Goal: Task Accomplishment & Management: Use online tool/utility

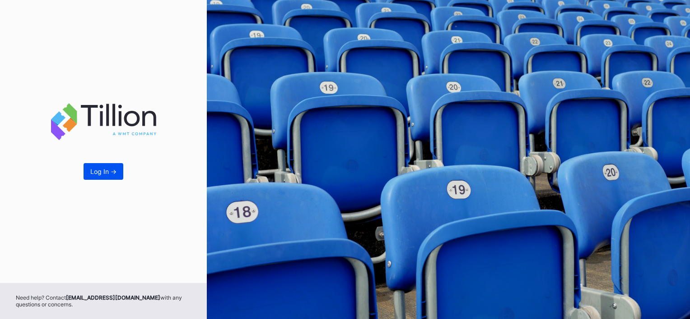
click at [99, 168] on div "Log In ->" at bounding box center [103, 172] width 26 height 8
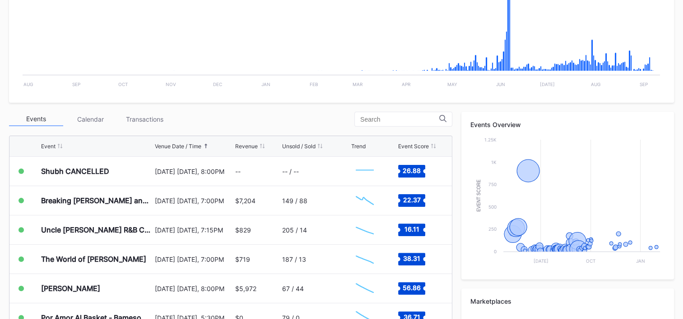
scroll to position [226, 0]
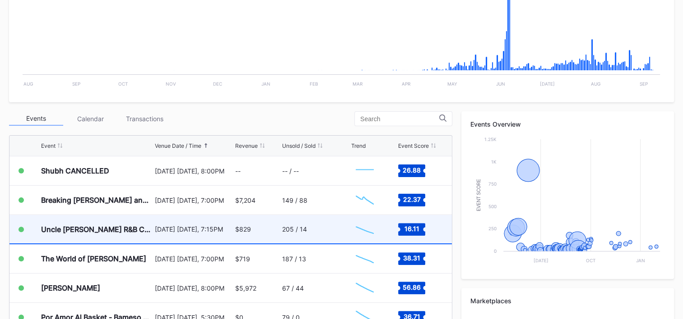
click at [325, 224] on div "205 / 14" at bounding box center [315, 229] width 67 height 28
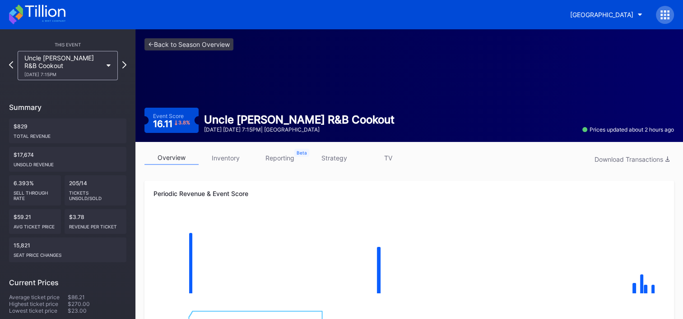
click at [338, 159] on link "strategy" at bounding box center [334, 158] width 54 height 14
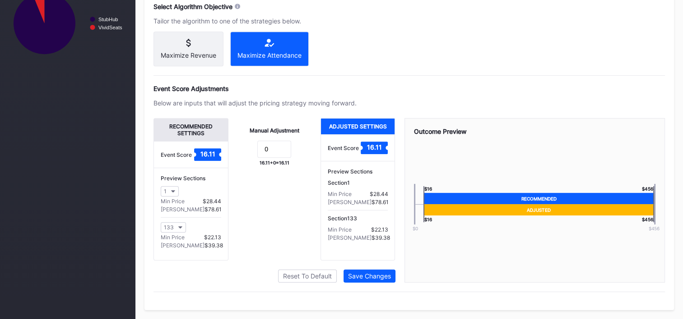
scroll to position [431, 0]
click at [276, 148] on input "0" at bounding box center [274, 149] width 34 height 17
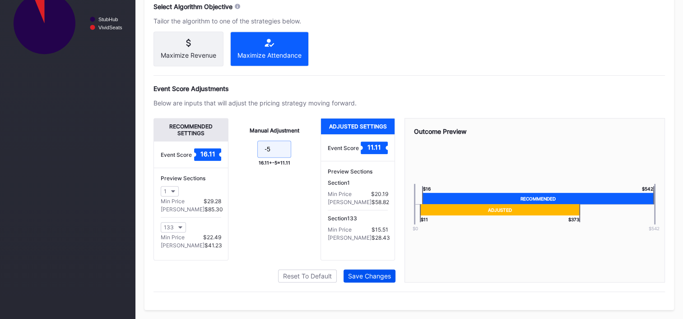
type input "-5"
click at [368, 274] on div "Save Changes" at bounding box center [369, 277] width 43 height 8
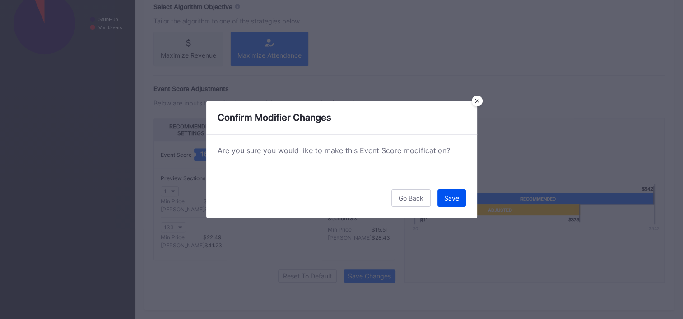
click at [448, 194] on div "Save" at bounding box center [451, 198] width 15 height 8
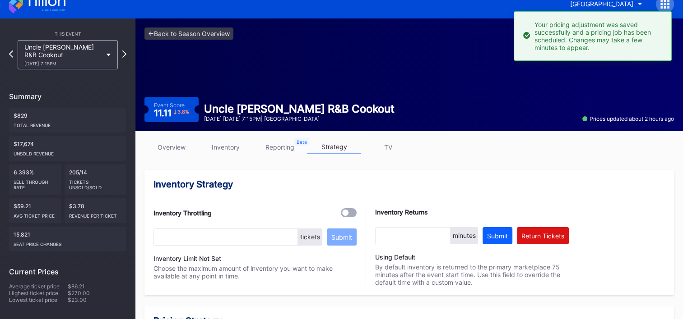
scroll to position [0, 0]
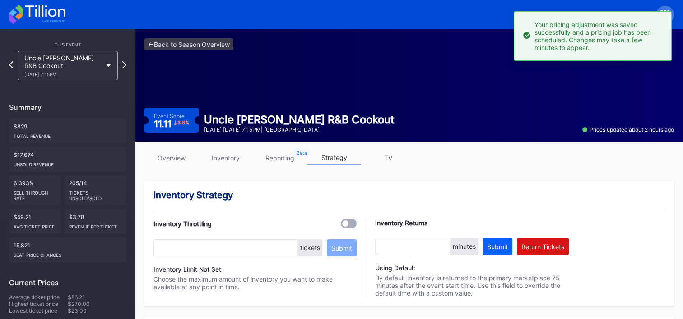
click at [49, 8] on icon at bounding box center [37, 15] width 56 height 20
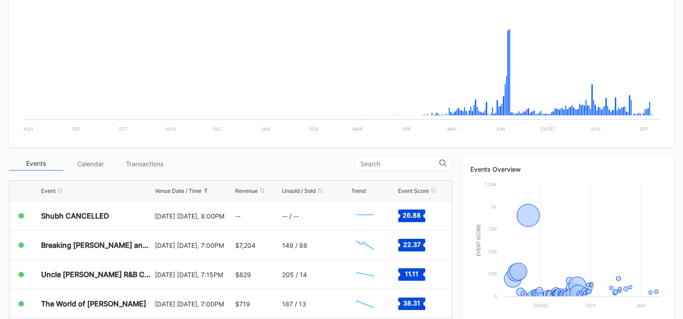
scroll to position [271, 0]
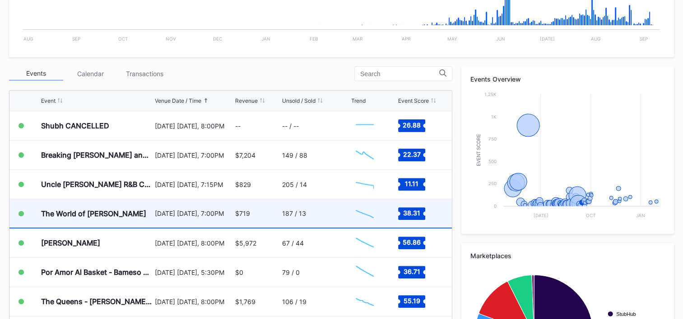
click at [351, 212] on rect "Chart title" at bounding box center [364, 214] width 27 height 23
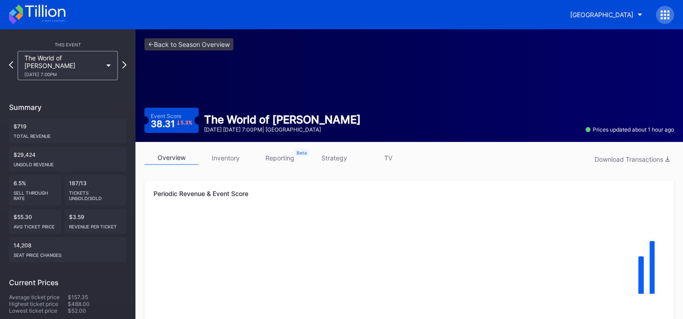
click at [333, 154] on link "strategy" at bounding box center [334, 158] width 54 height 14
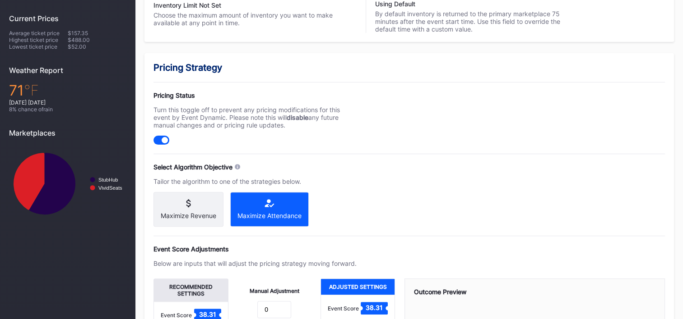
scroll to position [406, 0]
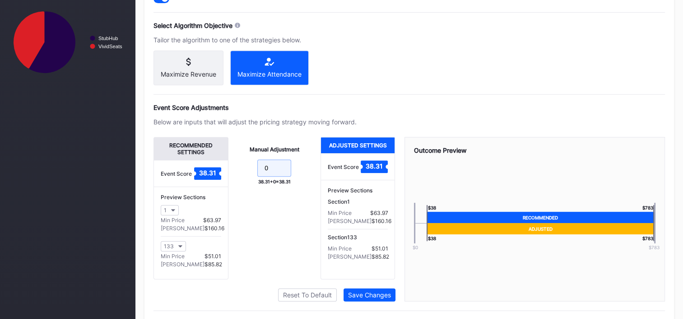
click at [283, 175] on input "0" at bounding box center [274, 168] width 34 height 17
type input "-5"
click at [362, 297] on div "Save Changes" at bounding box center [369, 296] width 43 height 8
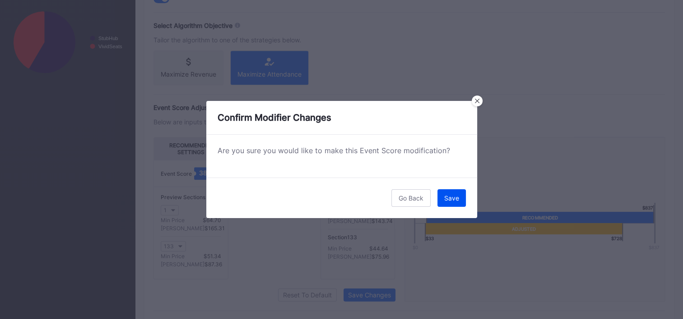
click at [446, 196] on div "Save" at bounding box center [451, 198] width 15 height 8
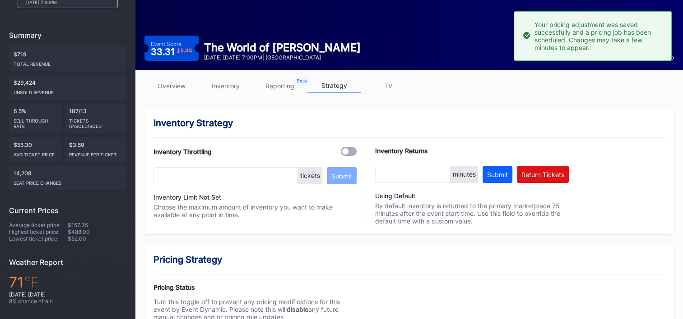
scroll to position [0, 0]
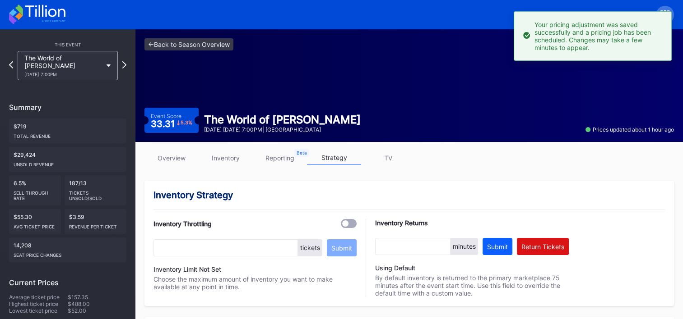
click at [49, 18] on icon at bounding box center [37, 15] width 56 height 20
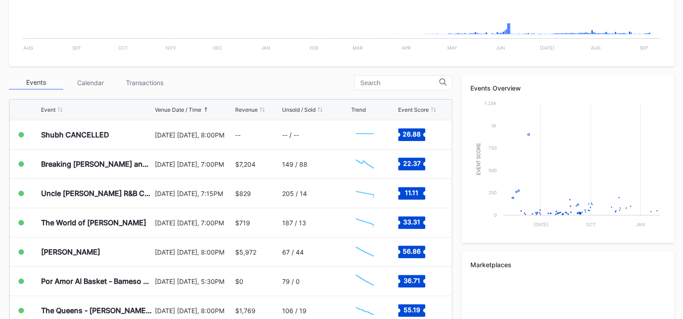
scroll to position [370, 0]
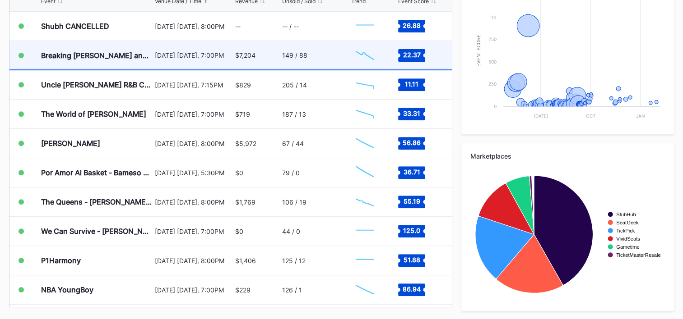
click at [335, 56] on div "149 / 88" at bounding box center [315, 55] width 67 height 28
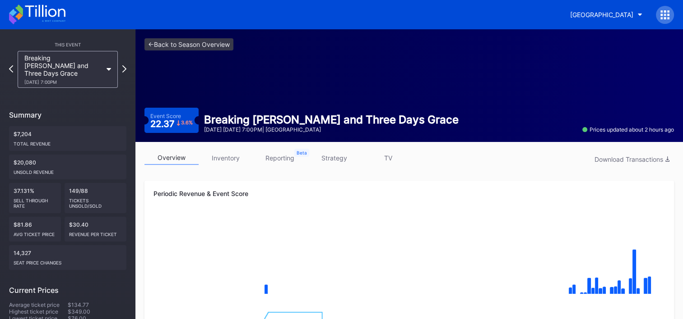
click at [335, 156] on link "strategy" at bounding box center [334, 158] width 54 height 14
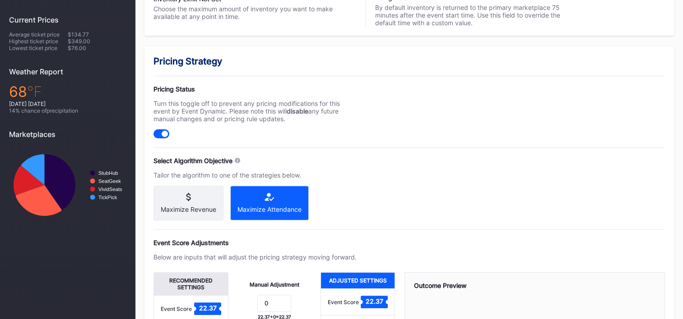
scroll to position [431, 0]
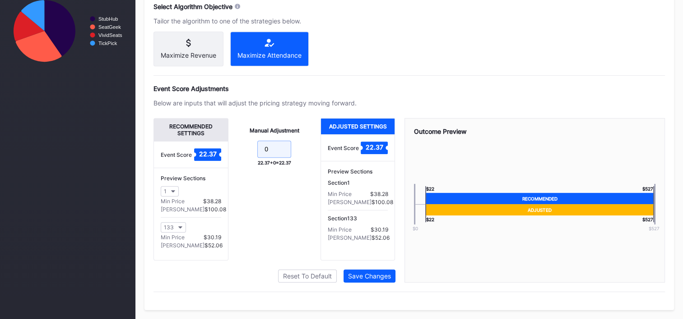
click at [270, 147] on input "0" at bounding box center [274, 149] width 34 height 17
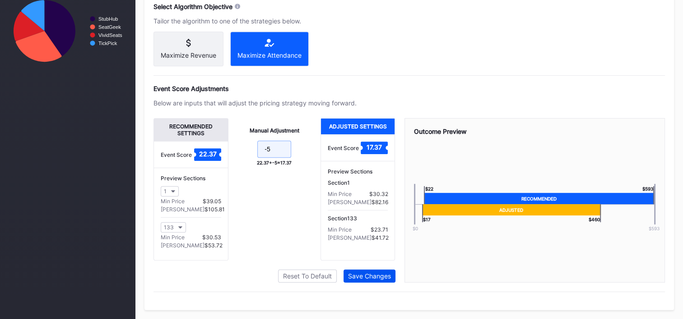
type input "-5"
click at [365, 275] on div "Save Changes" at bounding box center [369, 277] width 43 height 8
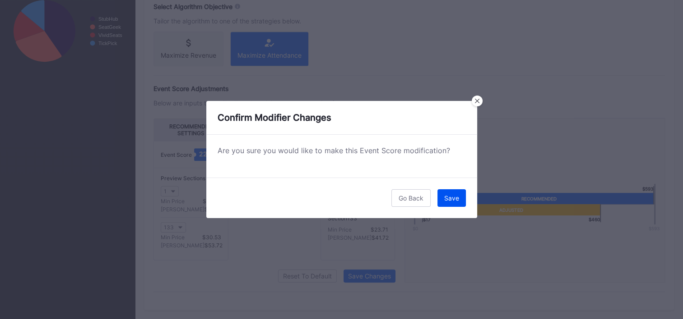
click at [449, 199] on div "Save" at bounding box center [451, 198] width 15 height 8
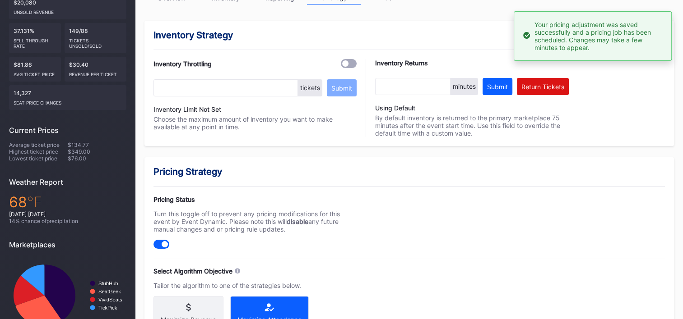
scroll to position [0, 0]
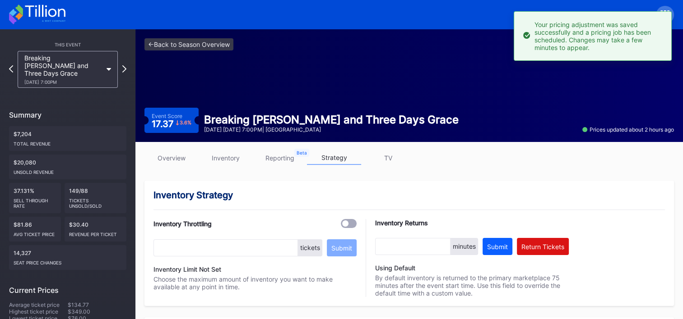
click at [39, 10] on icon at bounding box center [45, 11] width 40 height 12
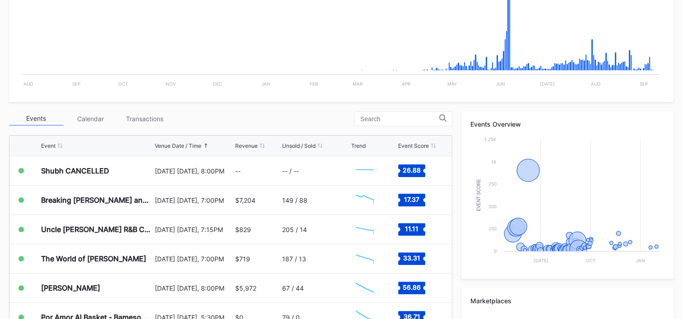
scroll to position [370, 0]
